Goal: Task Accomplishment & Management: Use online tool/utility

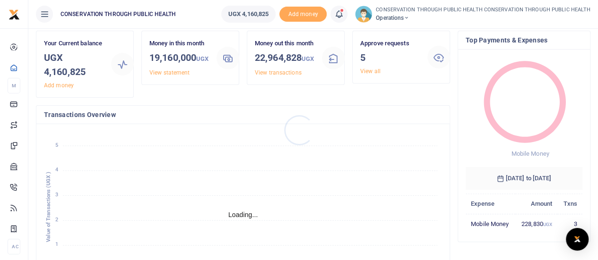
scroll to position [47, 0]
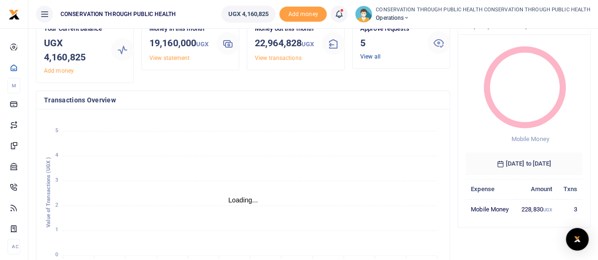
click at [365, 55] on link "View all" at bounding box center [370, 56] width 20 height 7
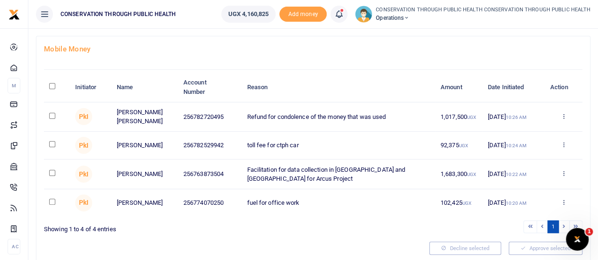
click at [51, 114] on input "checkbox" at bounding box center [52, 116] width 6 height 6
checkbox input "true"
click at [51, 84] on input "\a \a : activate to sort column descending" at bounding box center [52, 86] width 6 height 6
checkbox input "true"
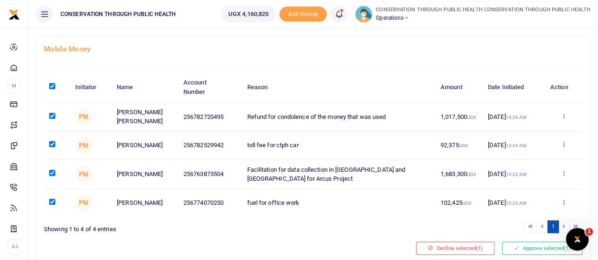
checkbox input "true"
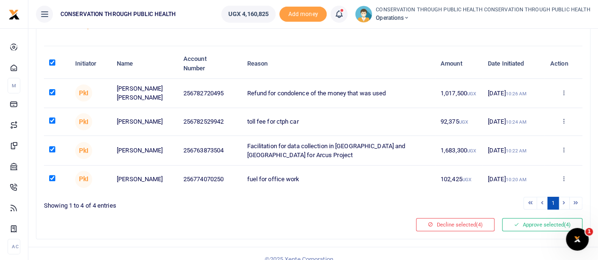
scroll to position [83, 0]
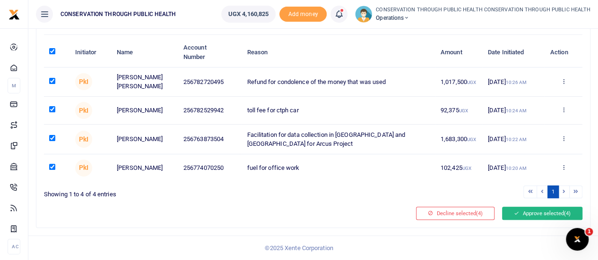
click at [526, 210] on button "Approve selected (4)" at bounding box center [542, 213] width 80 height 13
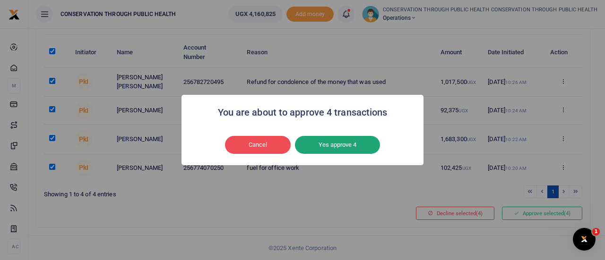
click at [354, 146] on button "Yes approve 4" at bounding box center [337, 145] width 85 height 18
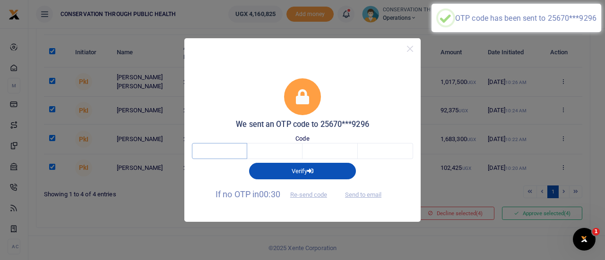
click at [237, 152] on input "text" at bounding box center [219, 151] width 55 height 16
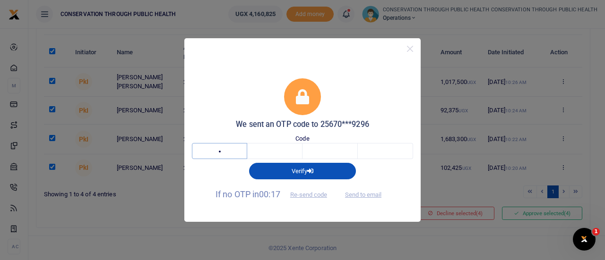
type input "3"
type input "1"
type input "4"
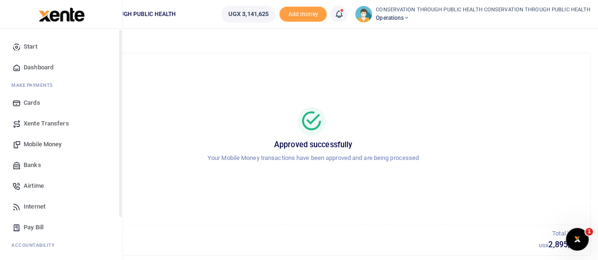
click at [41, 68] on span "Dashboard" at bounding box center [39, 67] width 30 height 9
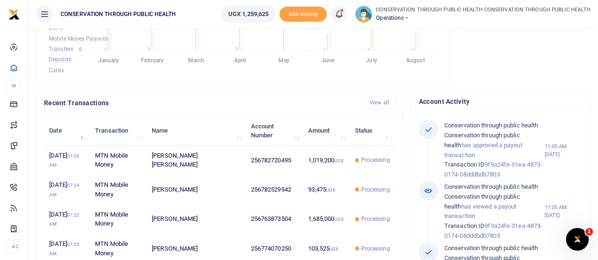
scroll to position [236, 0]
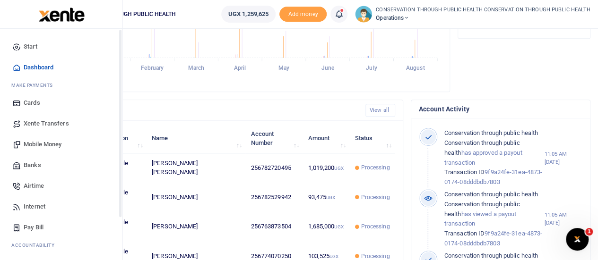
click at [39, 64] on span "Dashboard" at bounding box center [39, 67] width 30 height 9
